Goal: Task Accomplishment & Management: Manage account settings

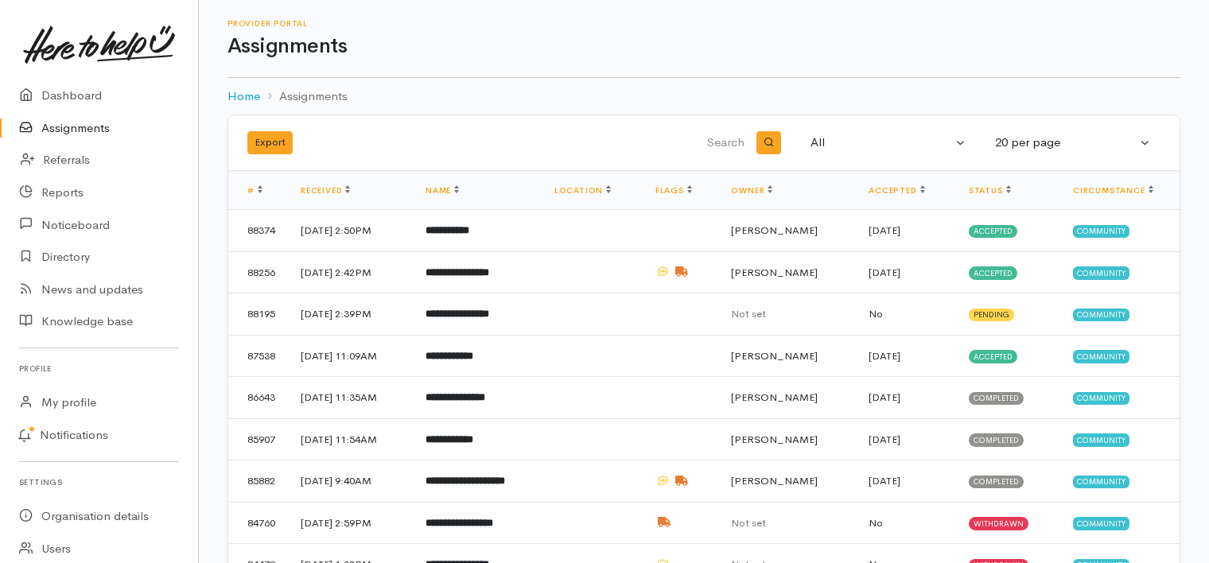
select select "All"
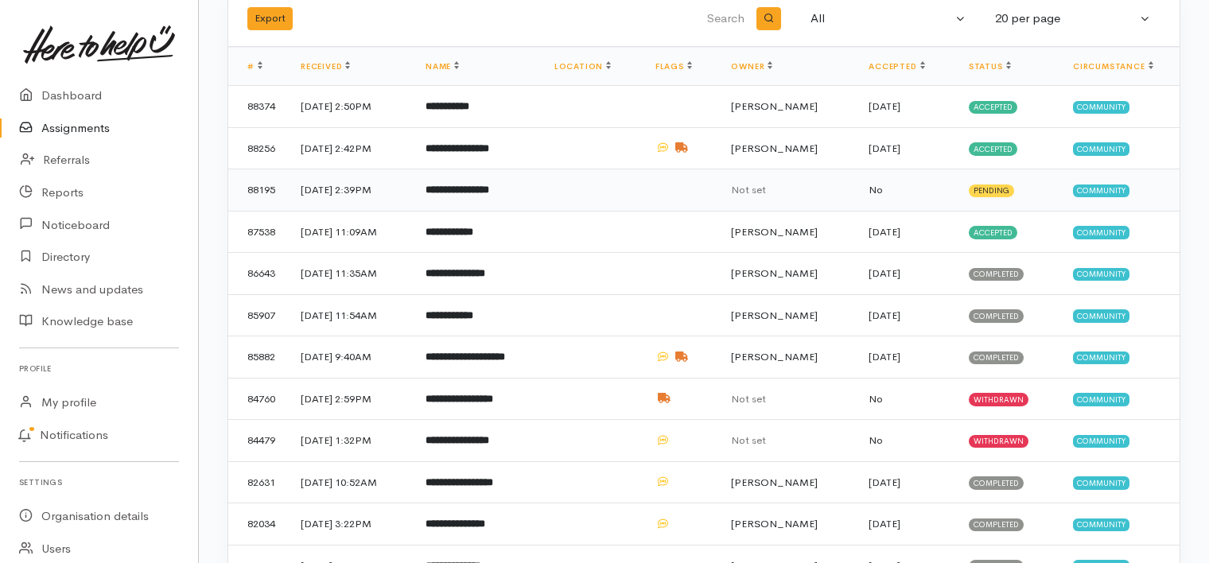
scroll to position [114, 0]
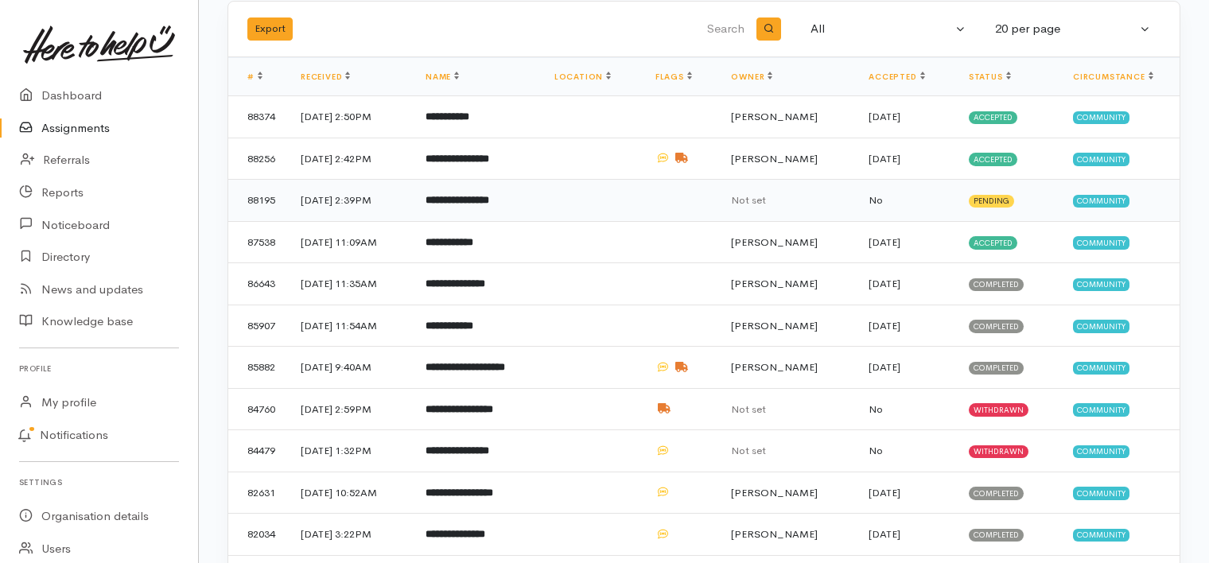
click at [489, 195] on b "**********" at bounding box center [458, 200] width 64 height 10
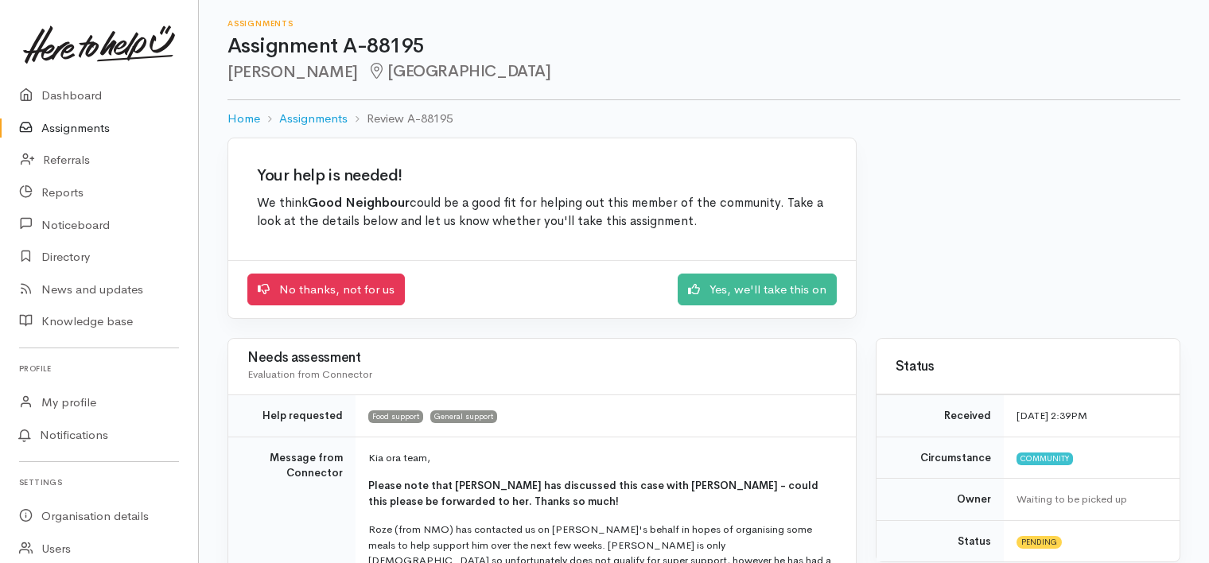
scroll to position [16, 0]
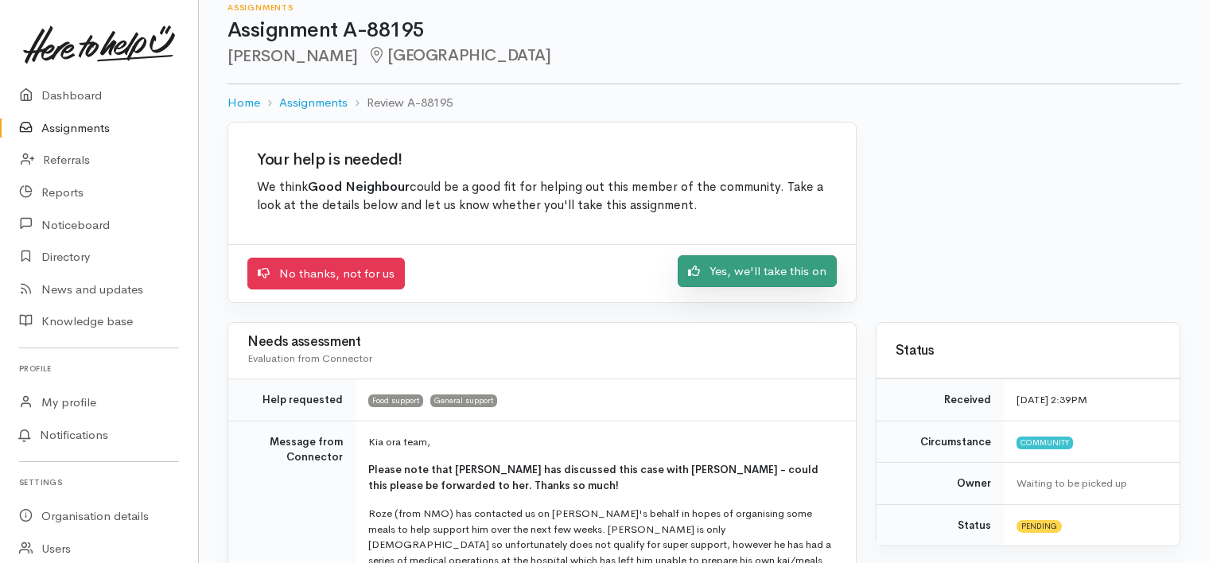
click at [777, 270] on link "Yes, we'll take this on" at bounding box center [757, 271] width 159 height 33
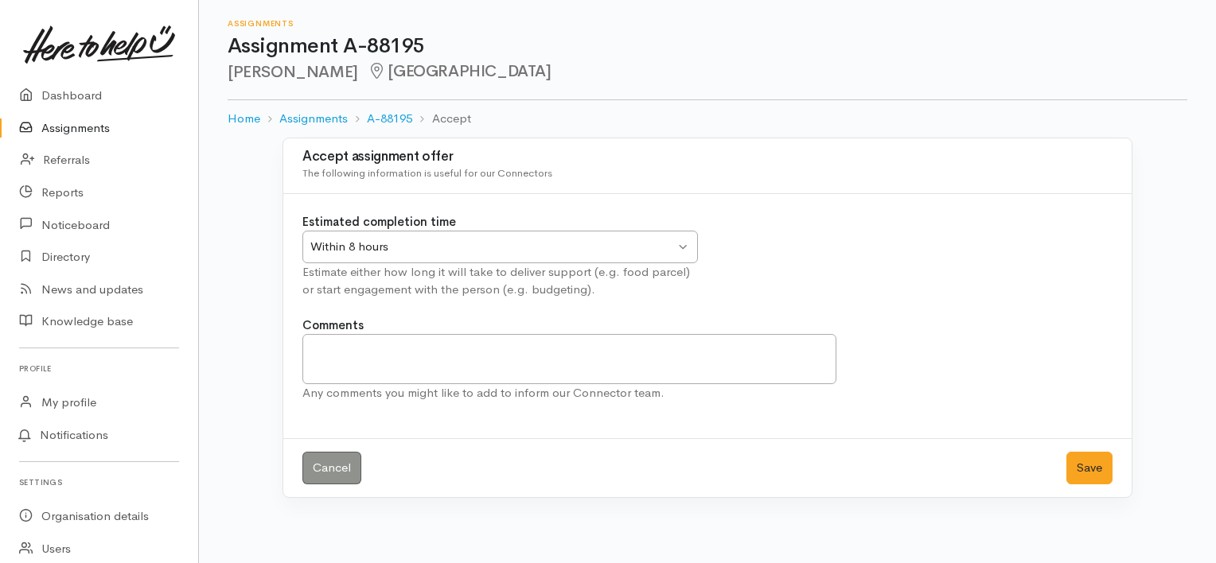
click at [684, 245] on div "Within 8 hours Within 8 hours" at bounding box center [499, 247] width 395 height 33
click at [1087, 470] on button "Save" at bounding box center [1089, 468] width 46 height 33
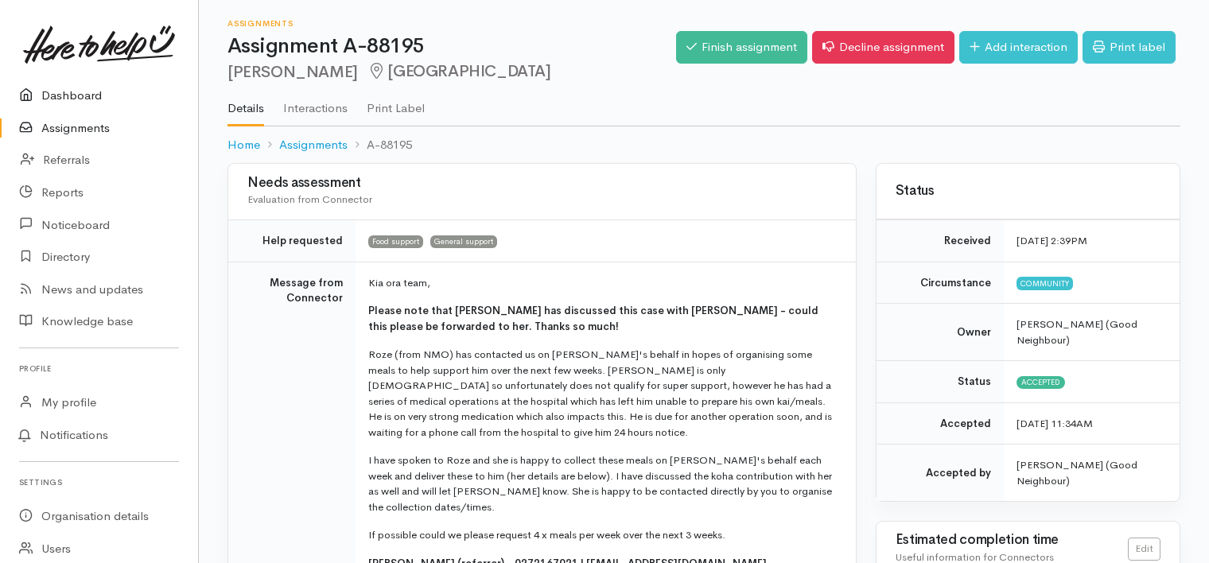
click at [67, 95] on link "Dashboard" at bounding box center [99, 96] width 198 height 33
